Goal: Information Seeking & Learning: Find specific fact

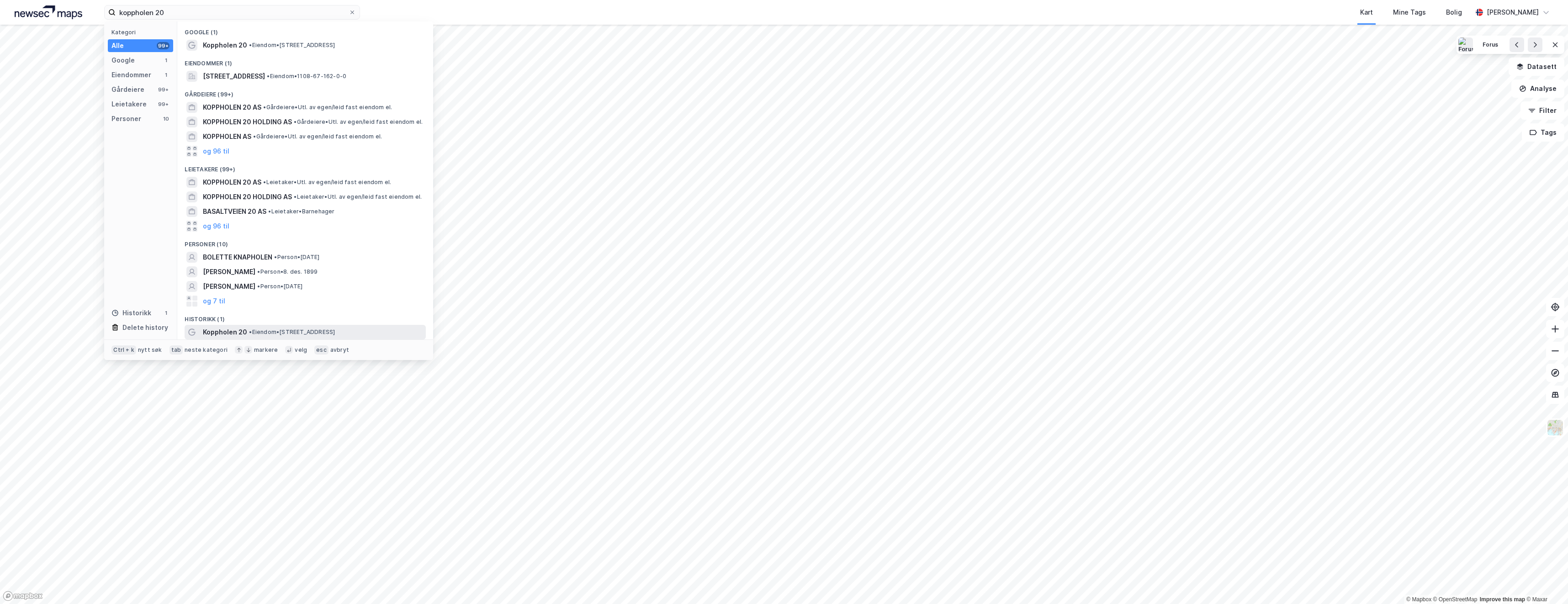
click at [283, 331] on span "• Eiendom • [STREET_ADDRESS]" at bounding box center [292, 332] width 86 height 7
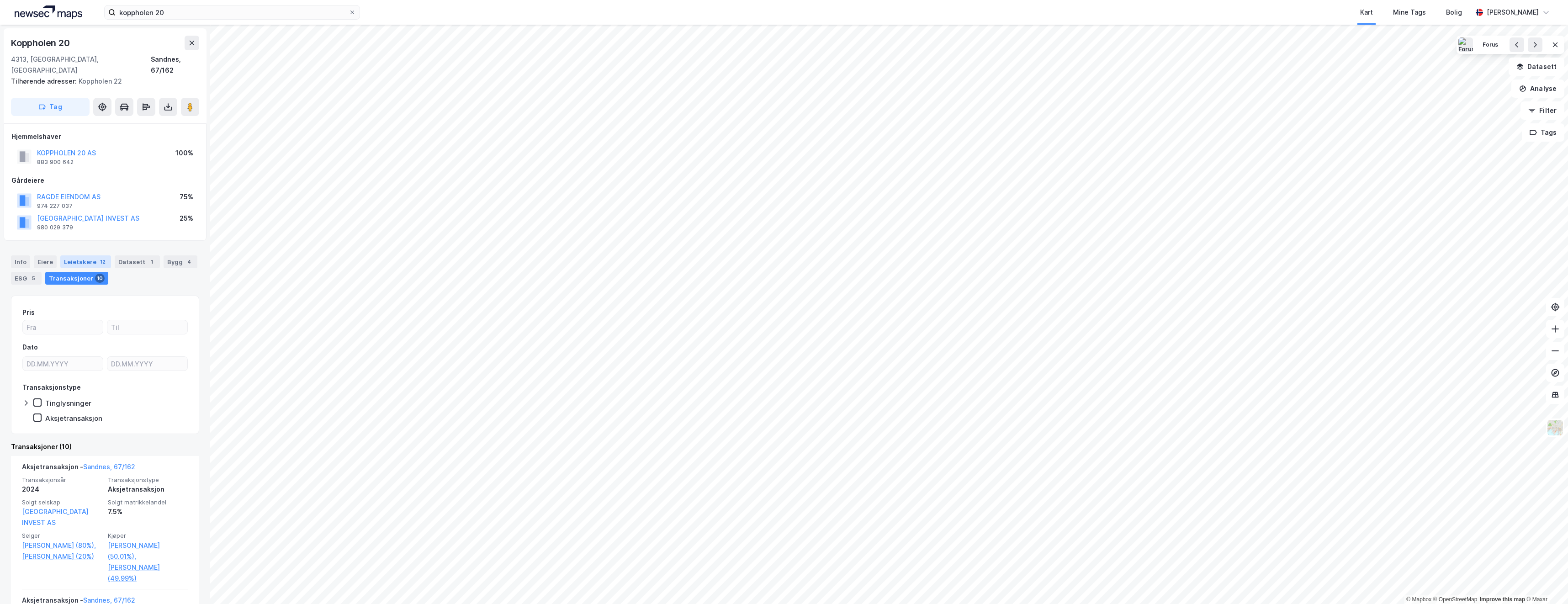
click at [79, 256] on div "Leietakere 12" at bounding box center [85, 262] width 51 height 13
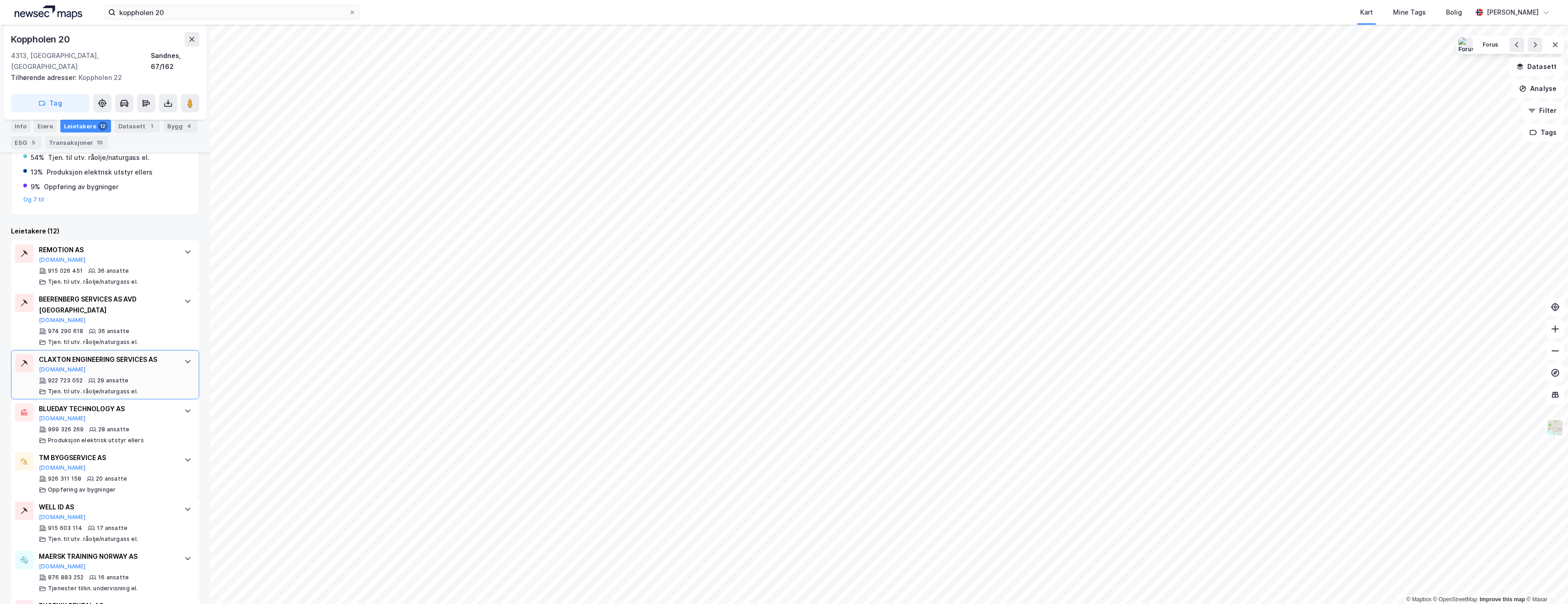
scroll to position [193, 0]
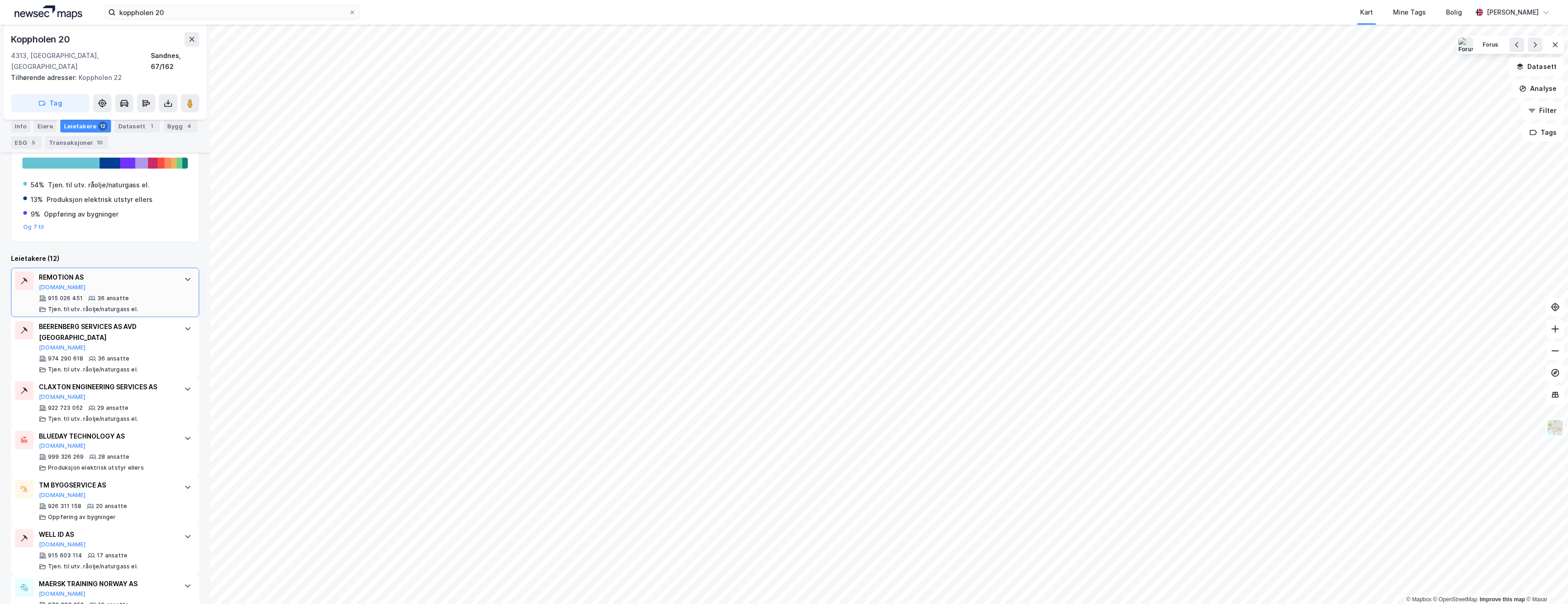
click at [84, 273] on div "REMOTION AS [DOMAIN_NAME]" at bounding box center [107, 282] width 136 height 19
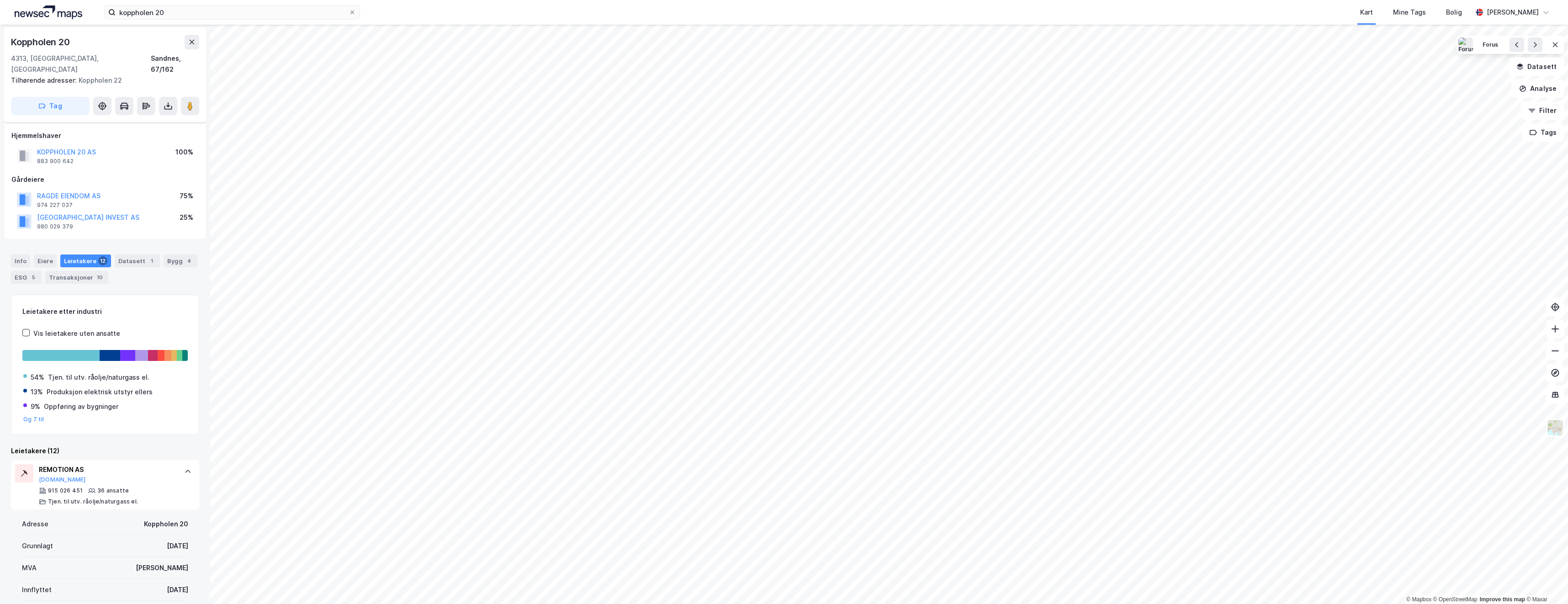
scroll to position [0, 0]
click at [187, 45] on button at bounding box center [192, 43] width 15 height 15
click at [184, 469] on icon at bounding box center [187, 472] width 7 height 7
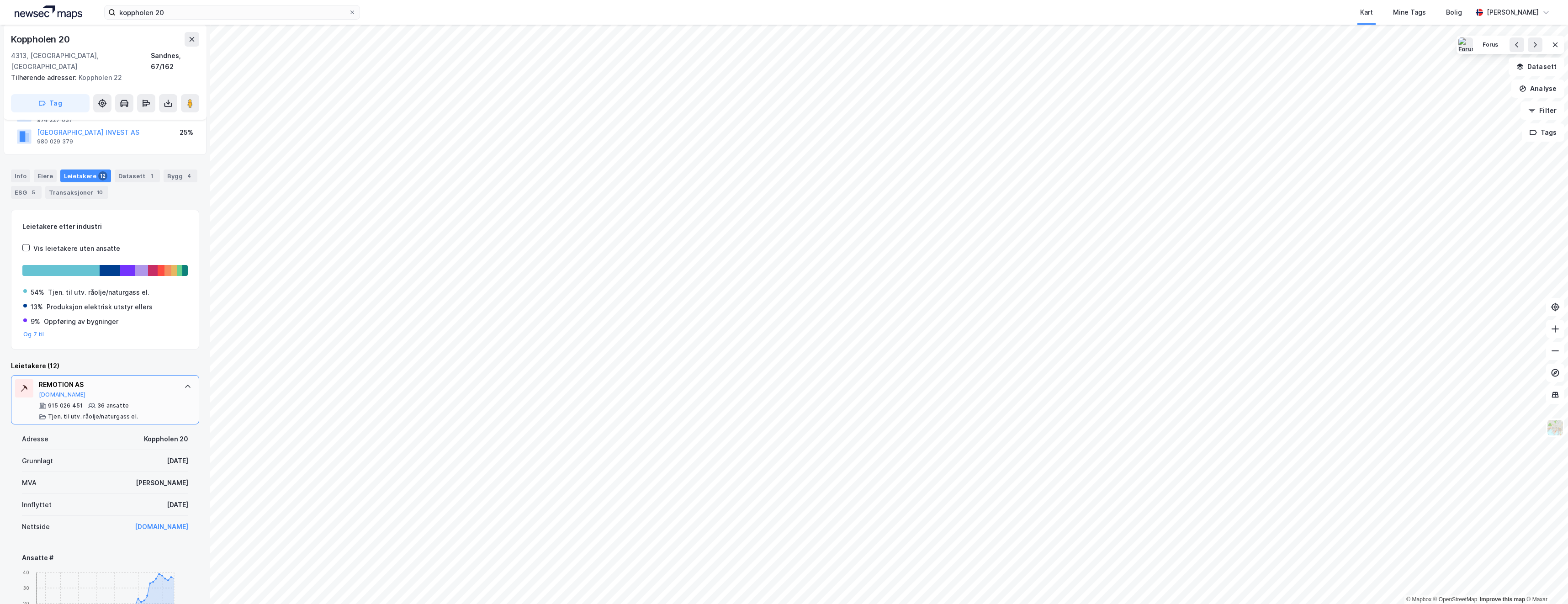
scroll to position [91, 0]
click at [827, 17] on div "Kart Mine Tags Bolig" at bounding box center [938, 12] width 1068 height 25
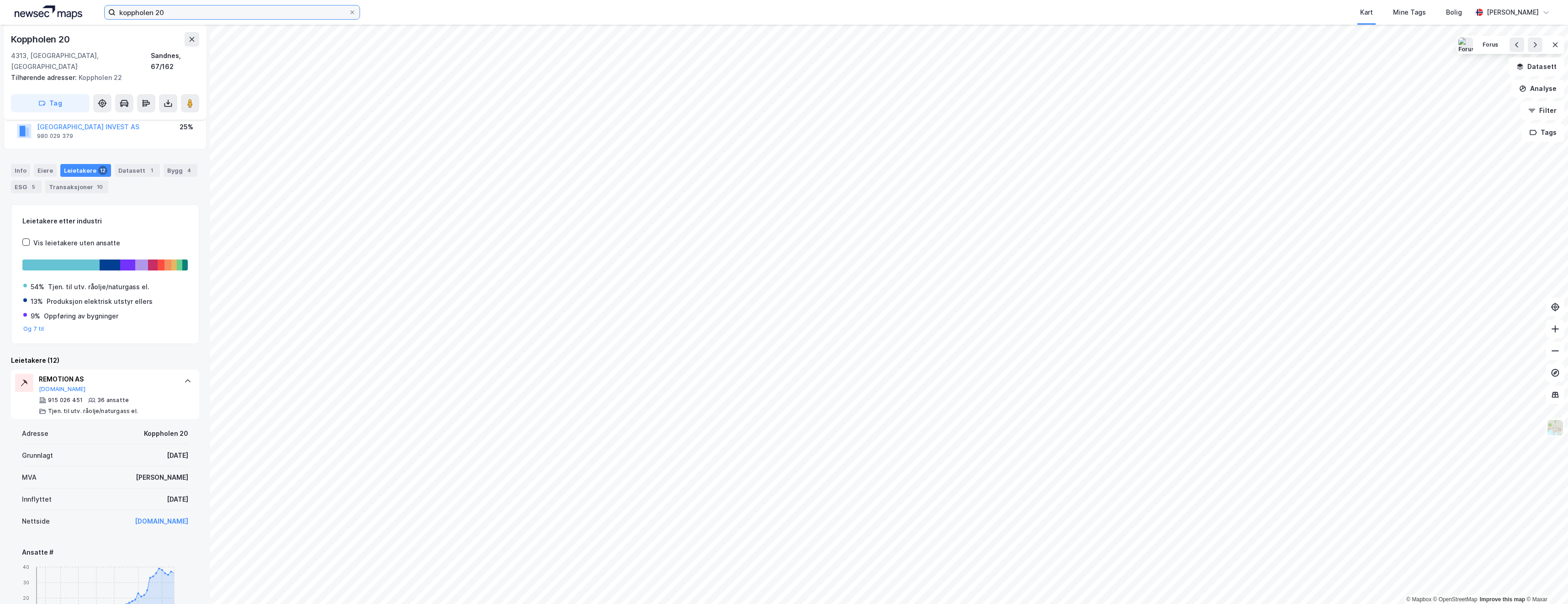
click at [167, 11] on input "koppholen 20" at bounding box center [232, 12] width 233 height 14
drag, startPoint x: 182, startPoint y: 11, endPoint x: 114, endPoint y: 13, distance: 68.0
click at [114, 13] on label "koppholen 20" at bounding box center [232, 12] width 256 height 15
type input "lagerveien 12"
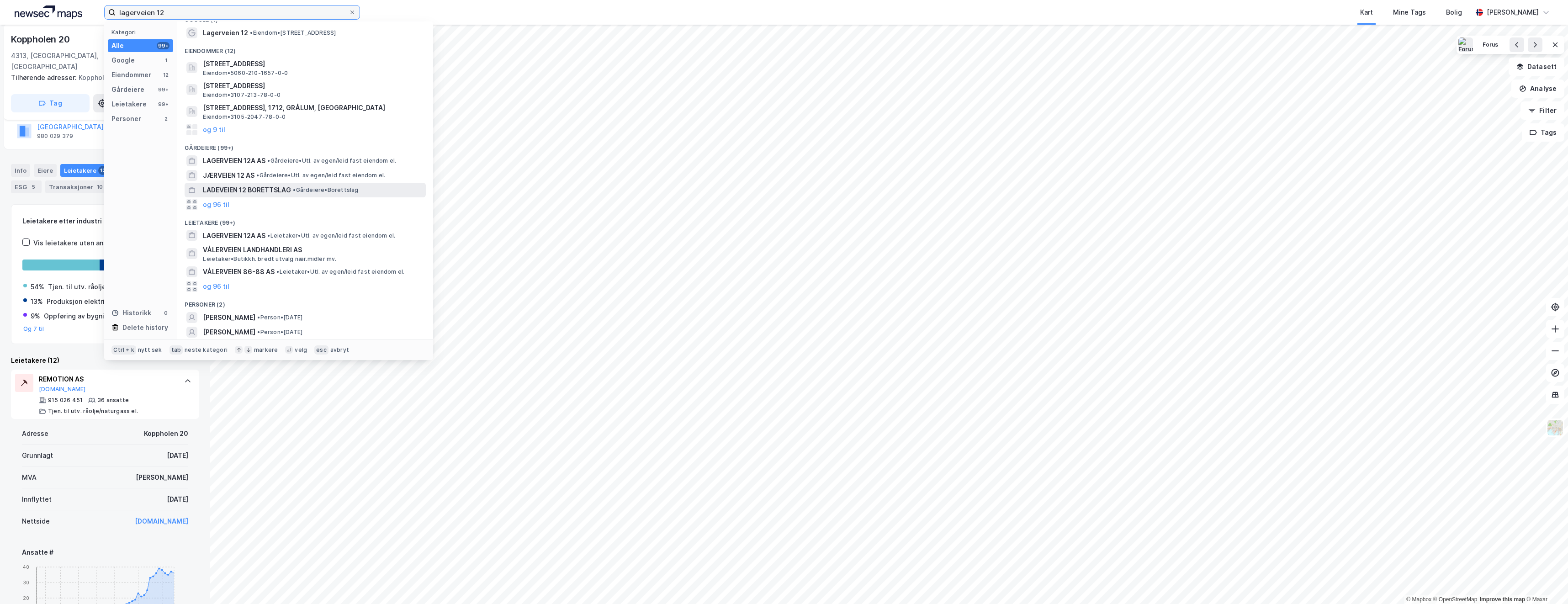
scroll to position [0, 0]
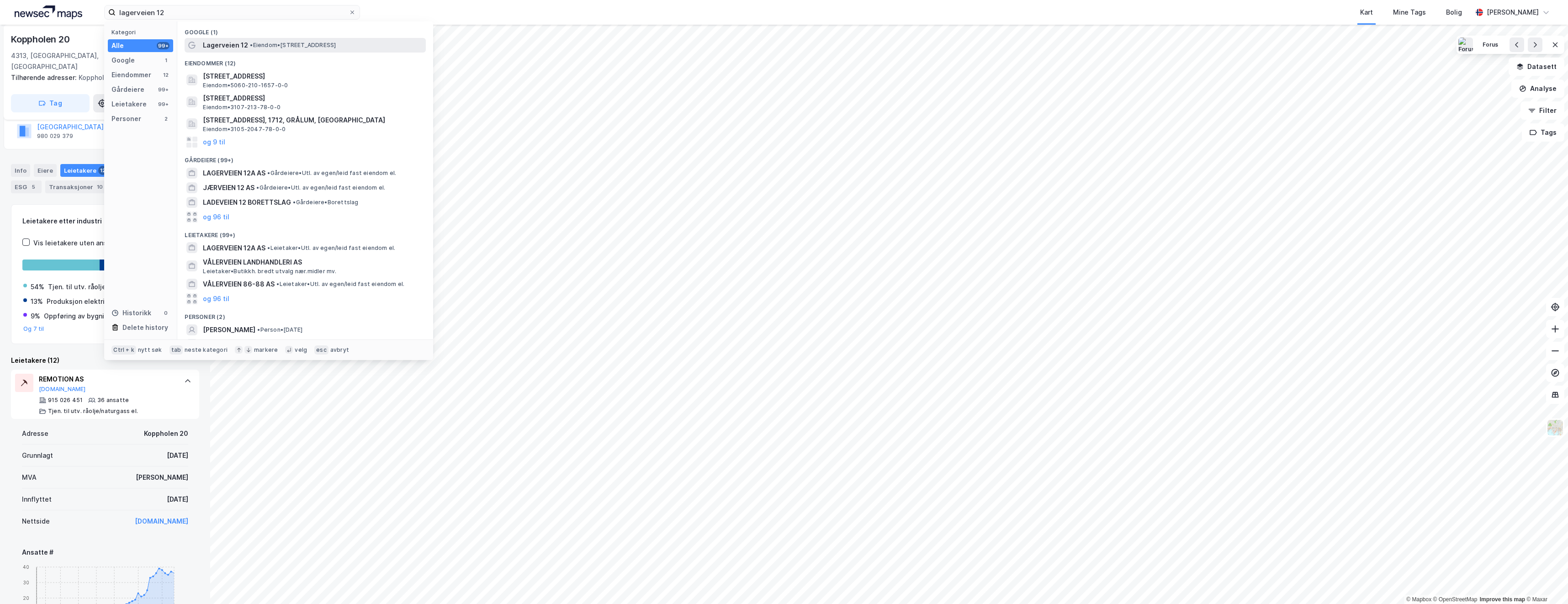
click at [245, 43] on span "Lagerveien 12" at bounding box center [225, 45] width 45 height 11
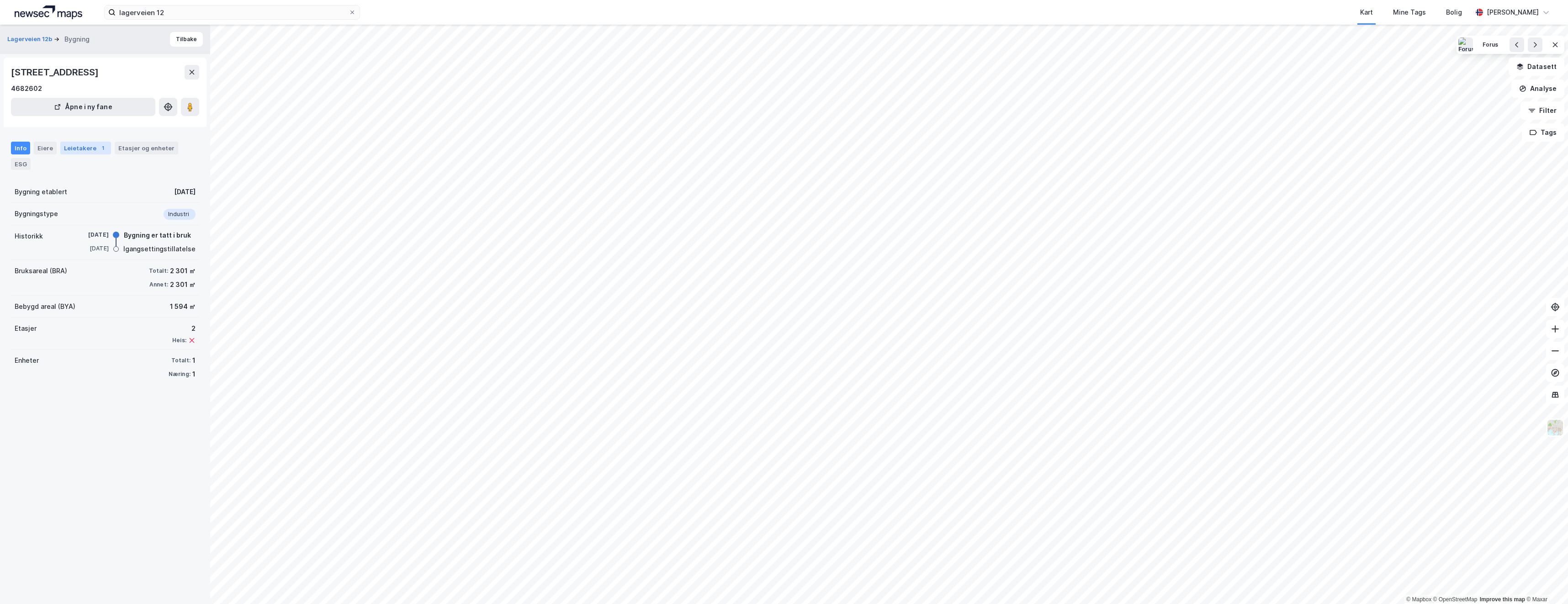
click at [98, 148] on div "1" at bounding box center [102, 148] width 9 height 9
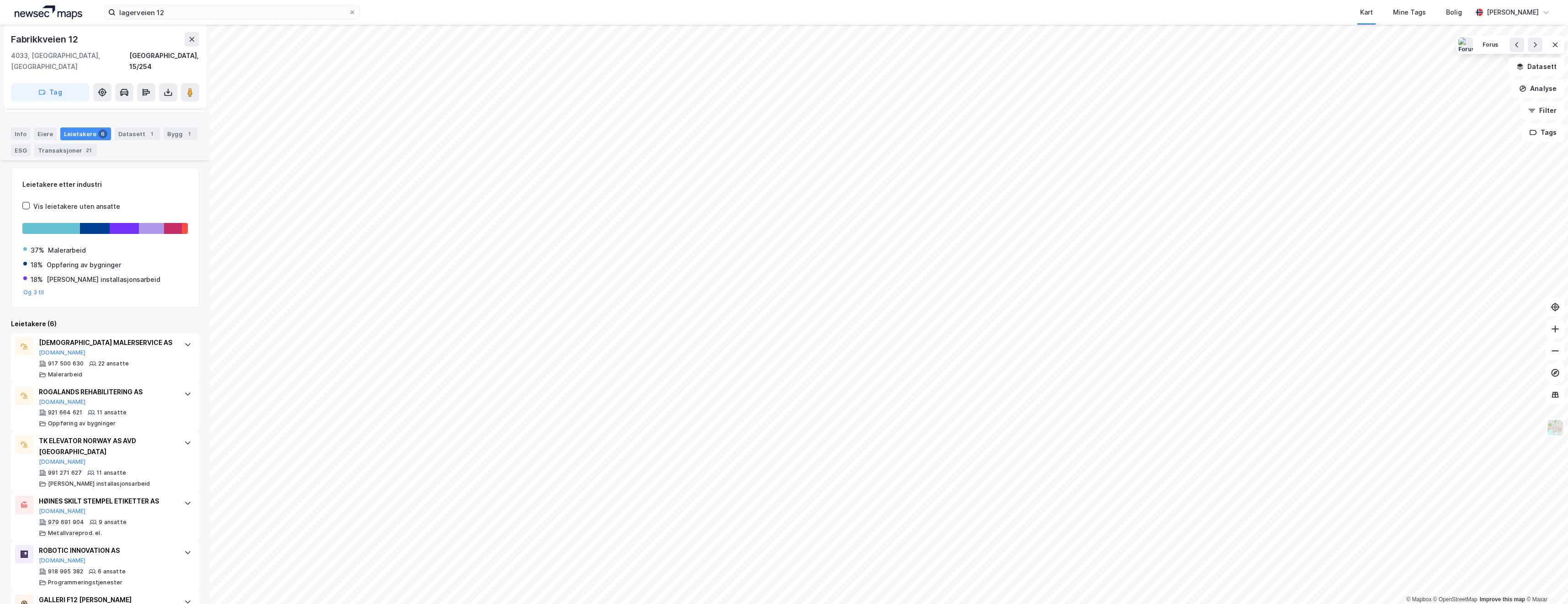
scroll to position [219, 0]
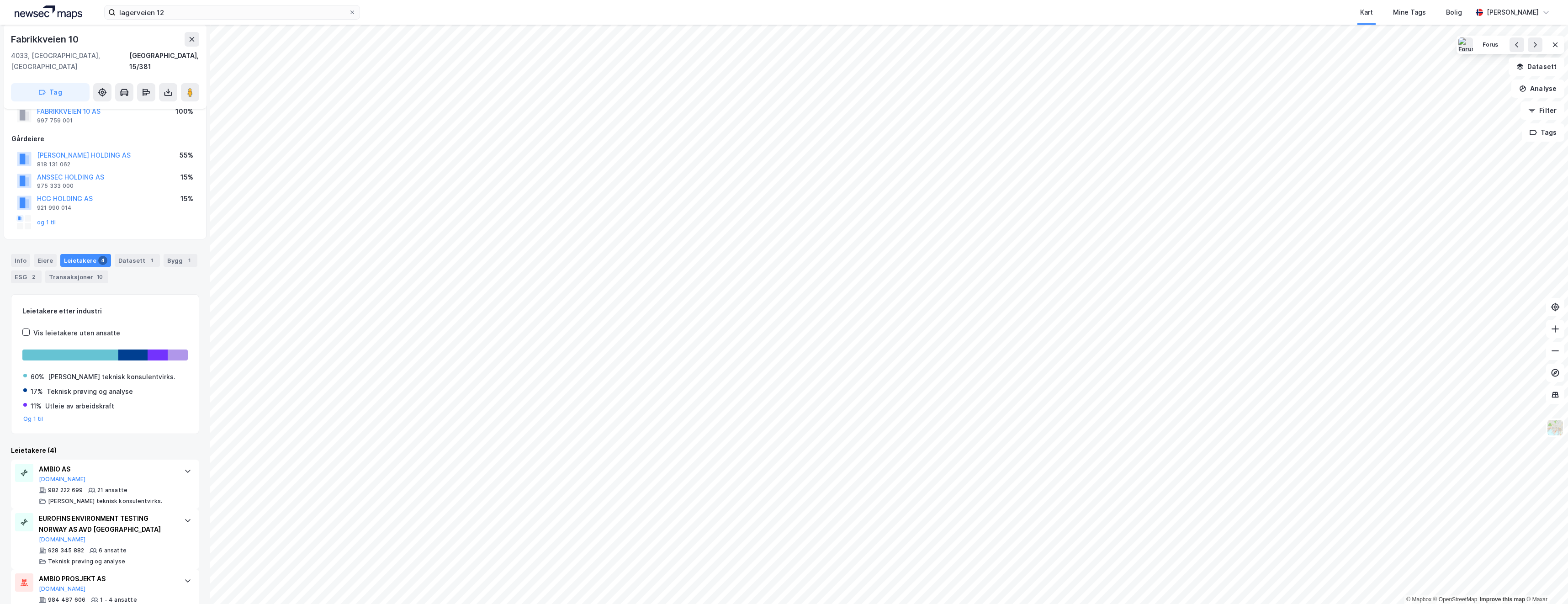
scroll to position [94, 0]
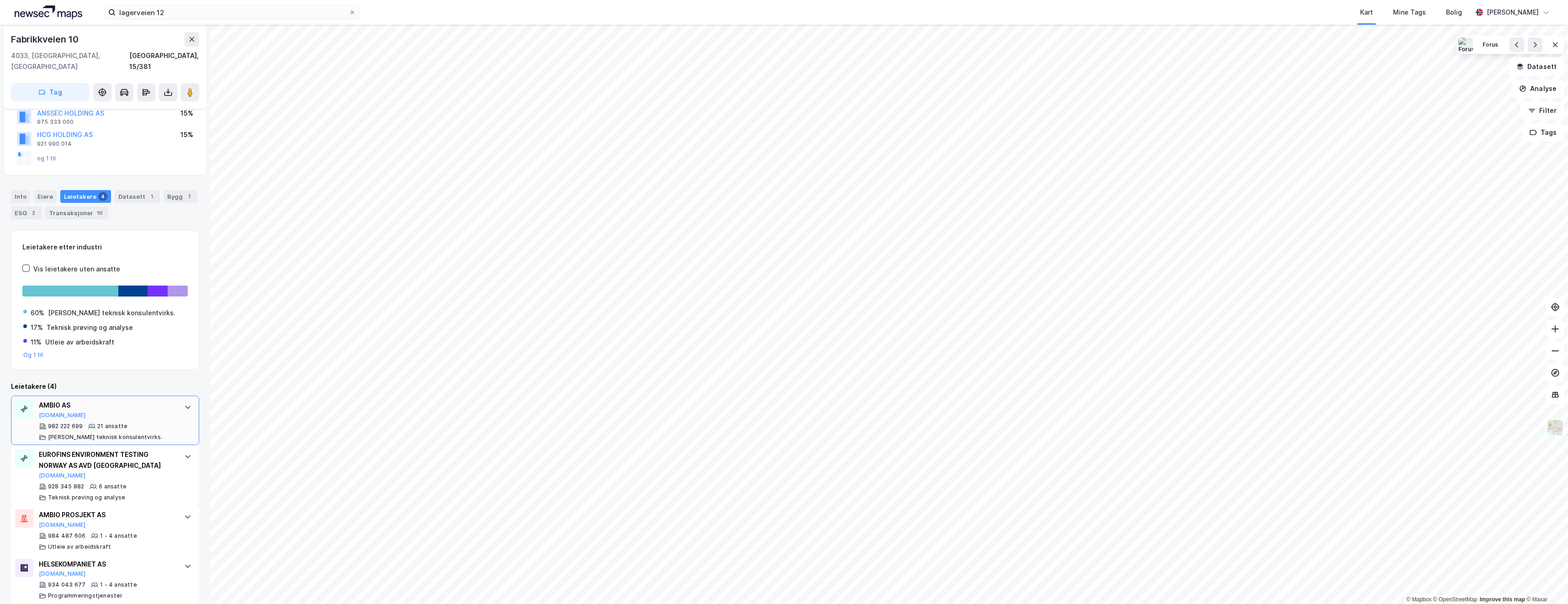
click at [128, 410] on div "AMBIO AS [DOMAIN_NAME] 982 222 699 21 ansatte [PERSON_NAME] teknisk konsulentvi…" at bounding box center [107, 421] width 136 height 41
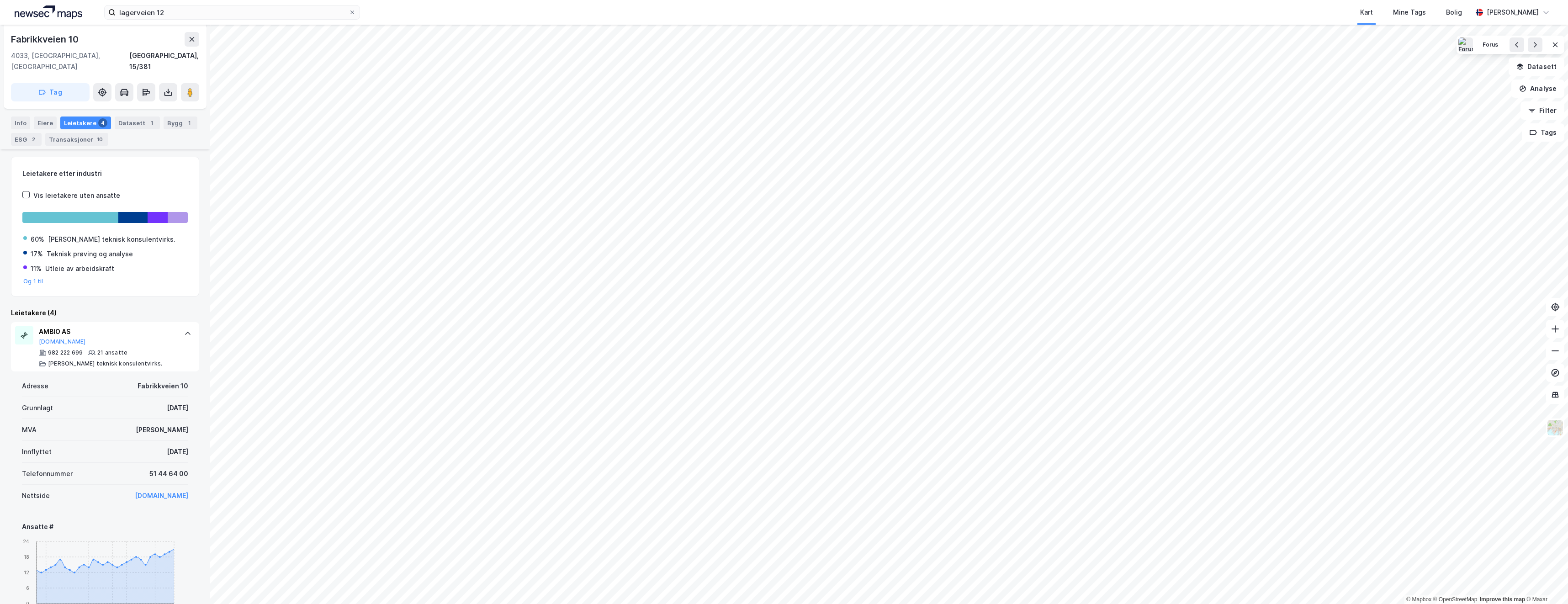
scroll to position [147, 0]
